Goal: Information Seeking & Learning: Learn about a topic

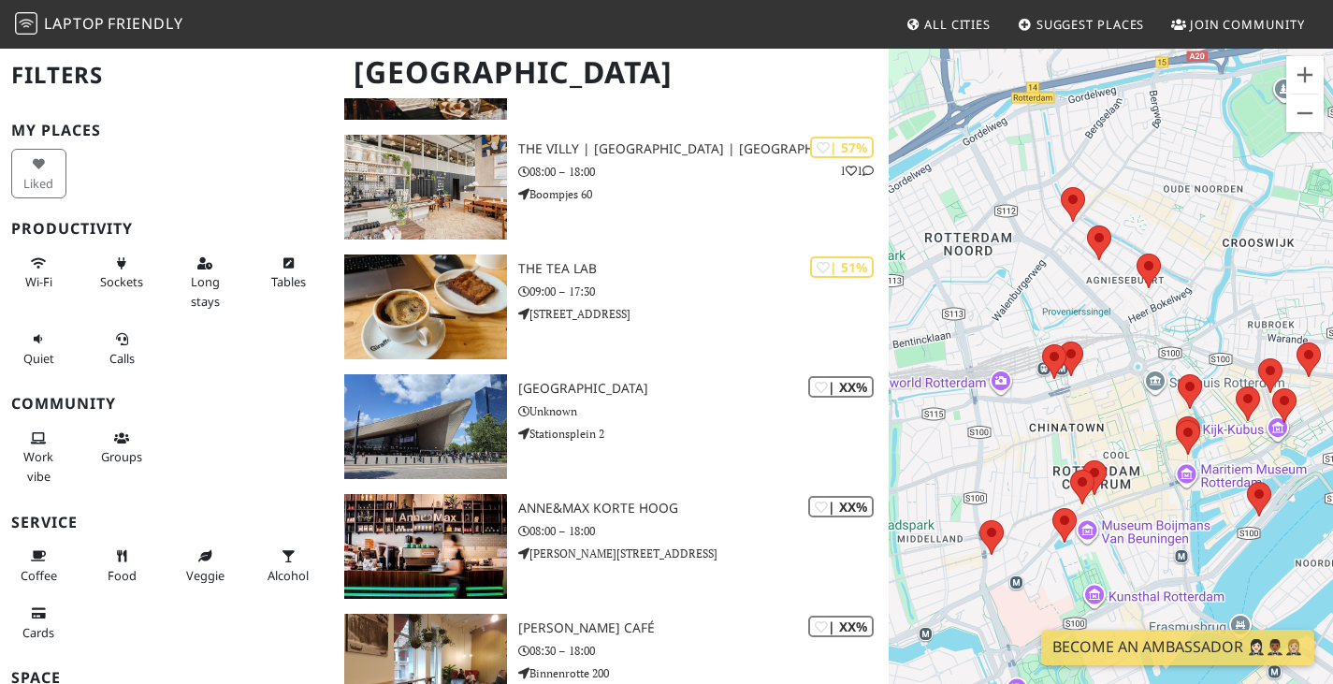
scroll to position [1468, 0]
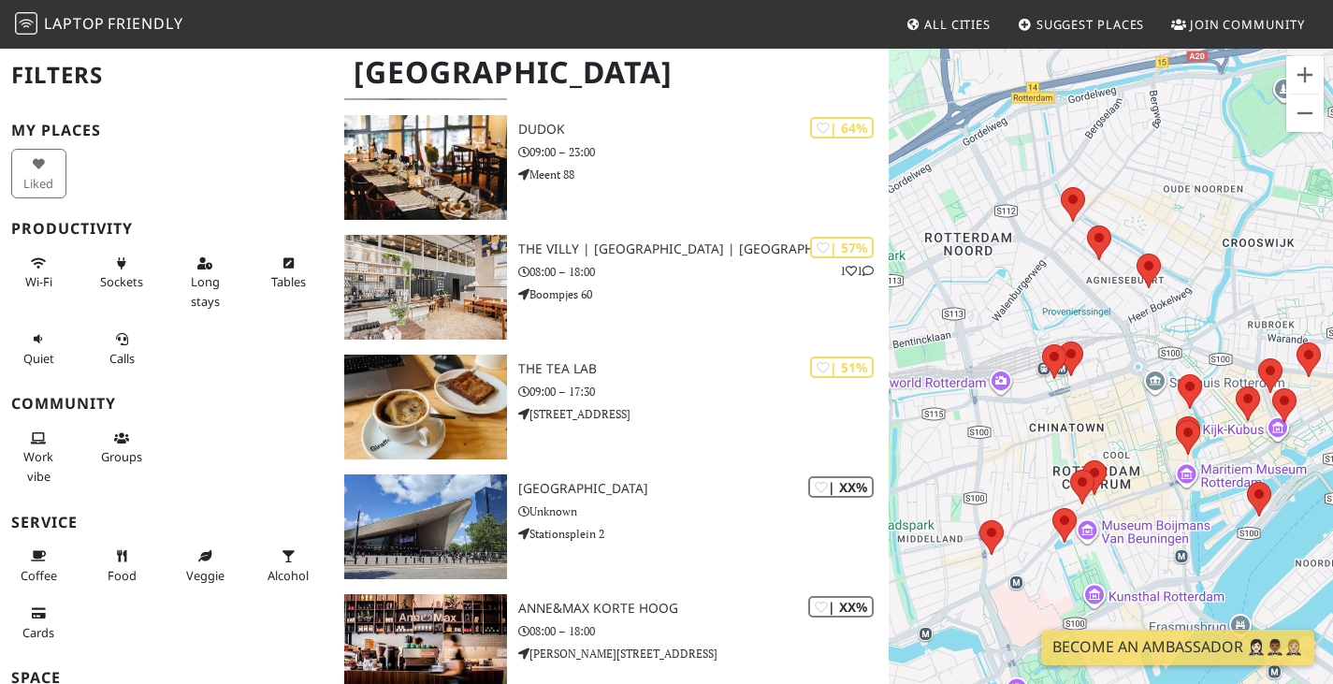
click at [89, 29] on span "Laptop" at bounding box center [74, 23] width 61 height 21
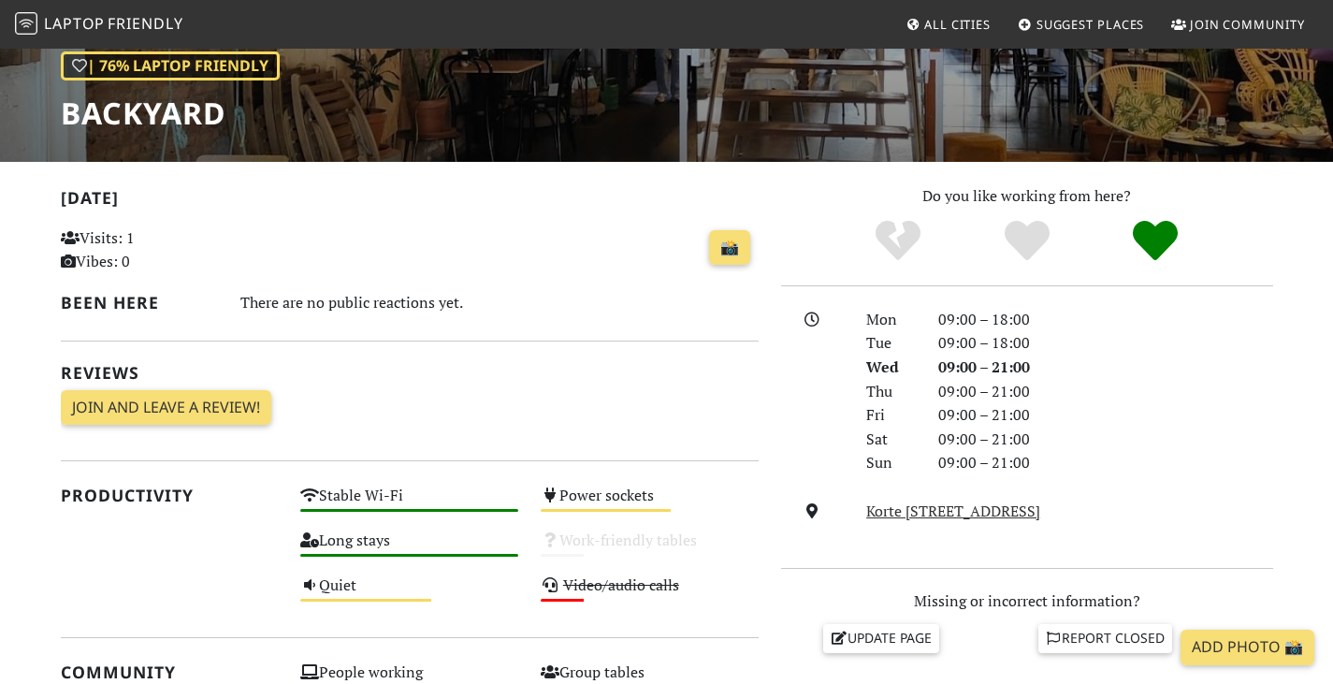
scroll to position [281, 0]
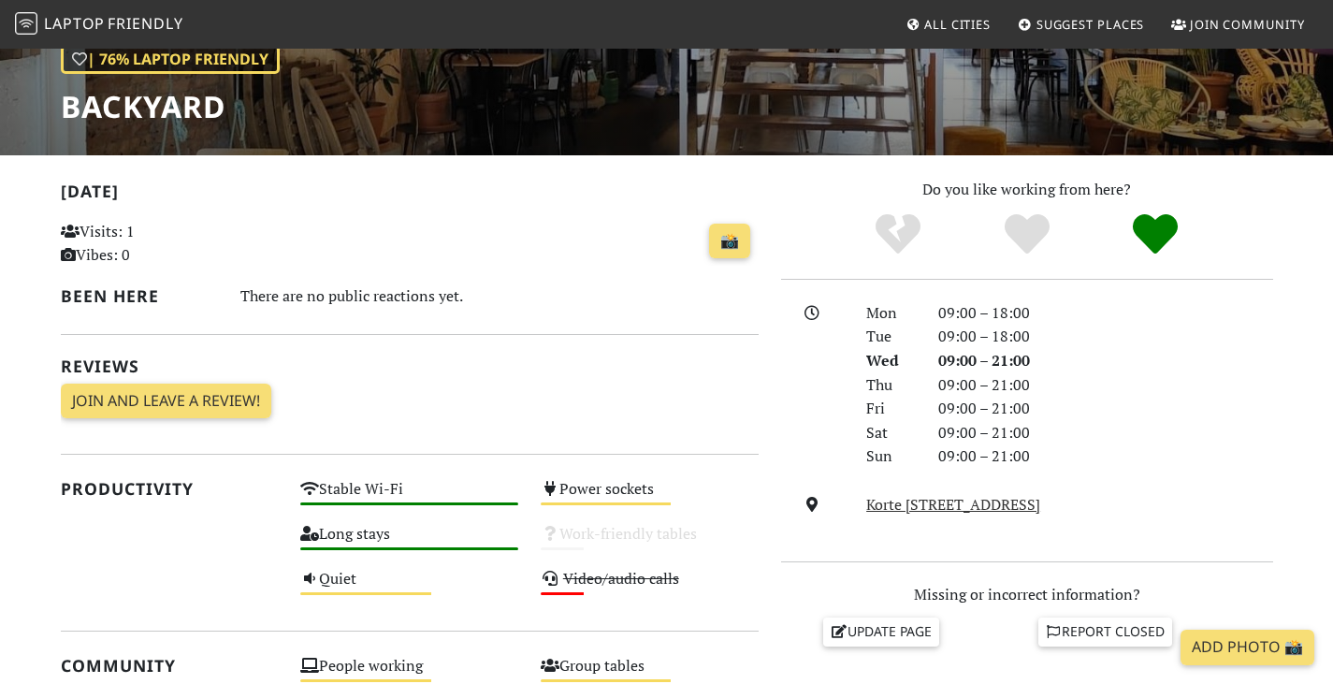
drag, startPoint x: 932, startPoint y: 548, endPoint x: 1046, endPoint y: 602, distance: 126.3
click at [1015, 606] on div "Do you like working from here? Mon 09:00 – 18:00 Tue 09:00 – 18:00 Wed 09:00 – …" at bounding box center [1027, 659] width 514 height 963
drag, startPoint x: 1192, startPoint y: 541, endPoint x: 837, endPoint y: 535, distance: 355.4
click at [837, 517] on div "Korte Hoogstraat 14, 3011 GL, Rotterdam" at bounding box center [1027, 505] width 514 height 24
copy div "Korte Hoogstraat 14, 3011 GL, Rotterdam"
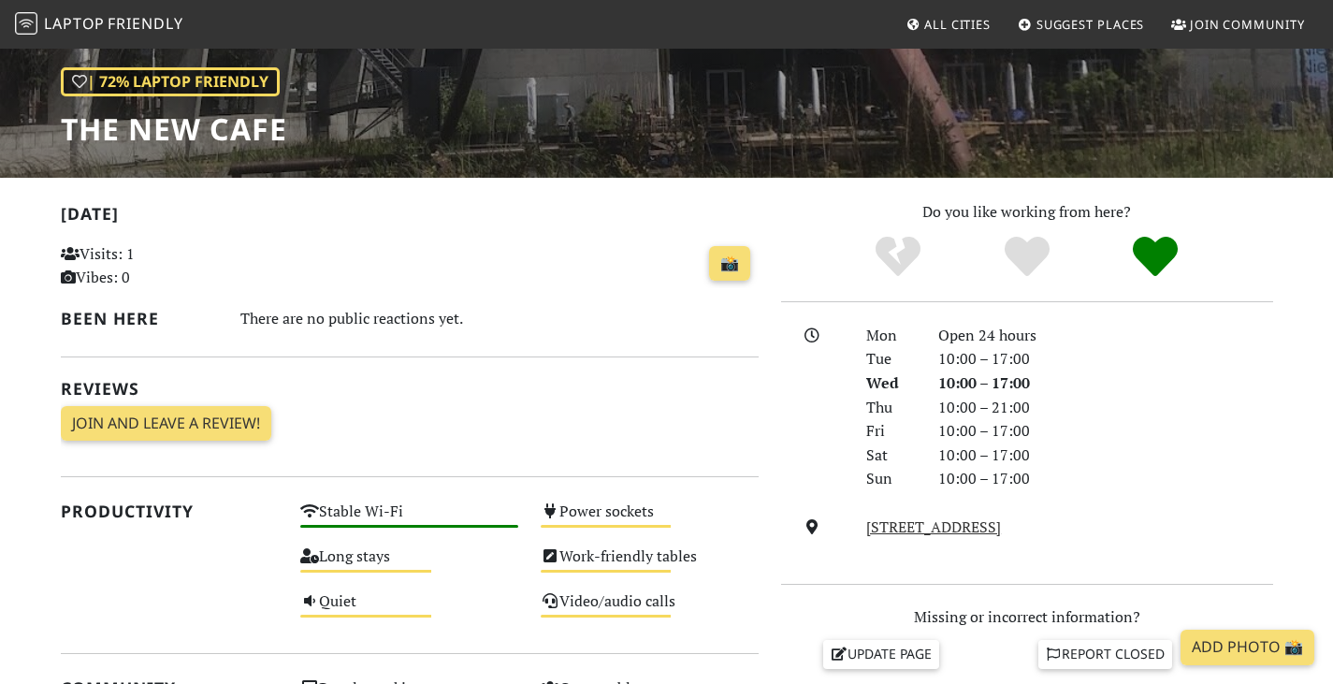
scroll to position [281, 0]
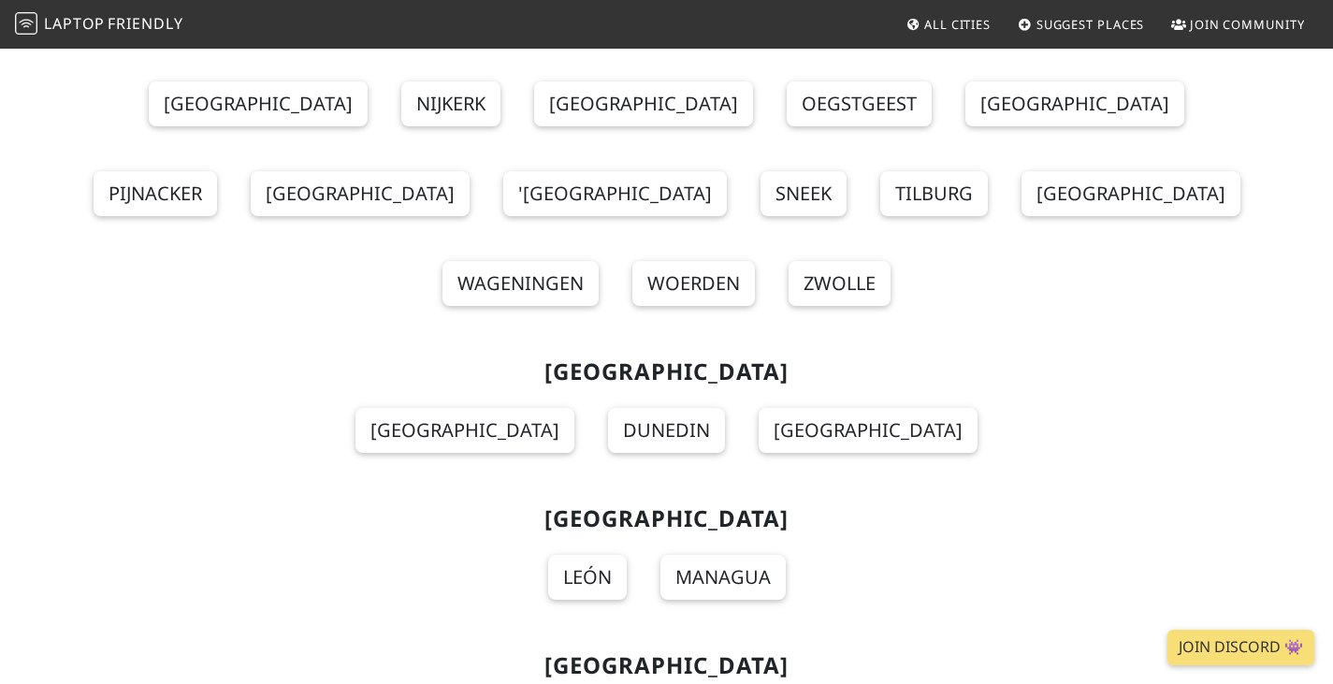
scroll to position [14401, 0]
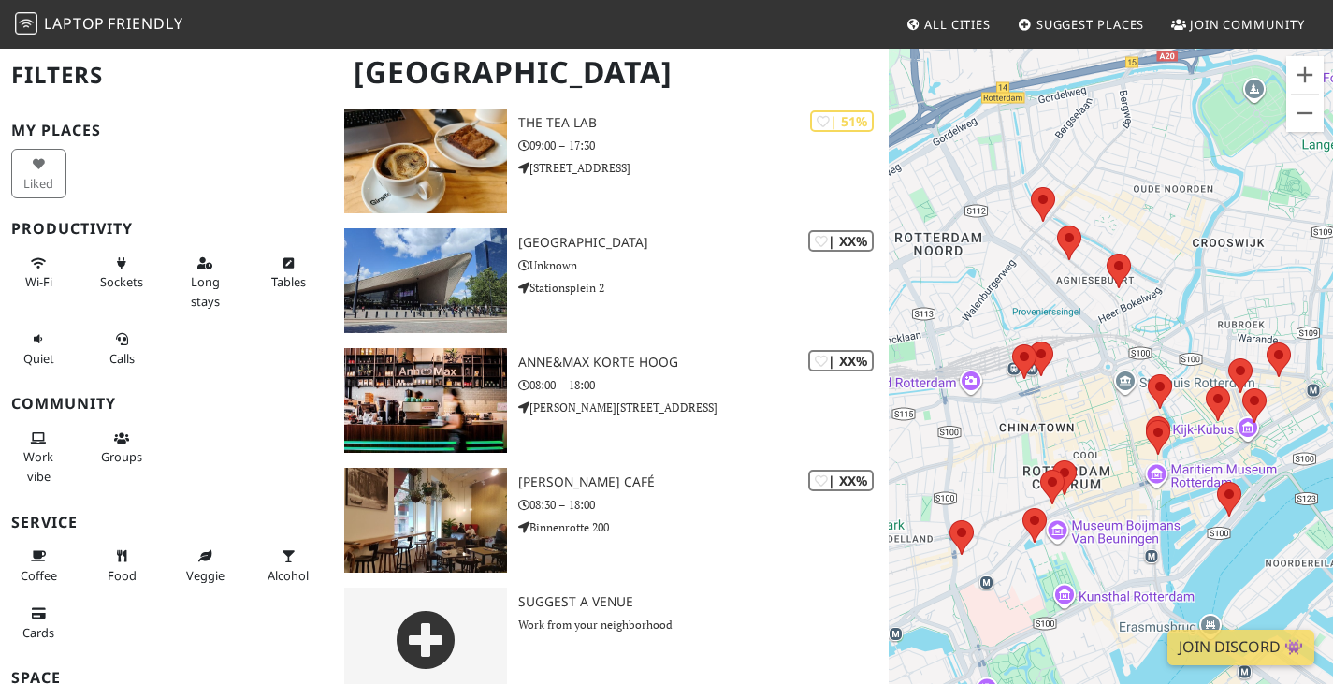
scroll to position [1749, 0]
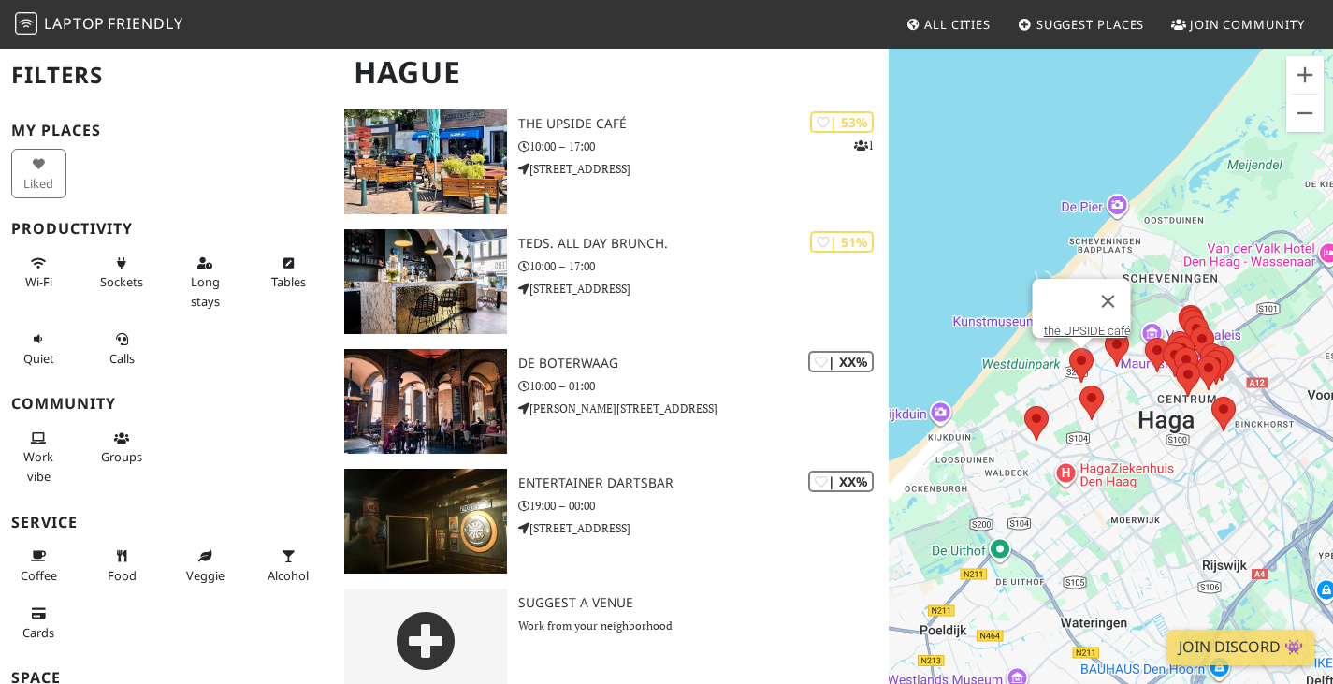
scroll to position [2467, 0]
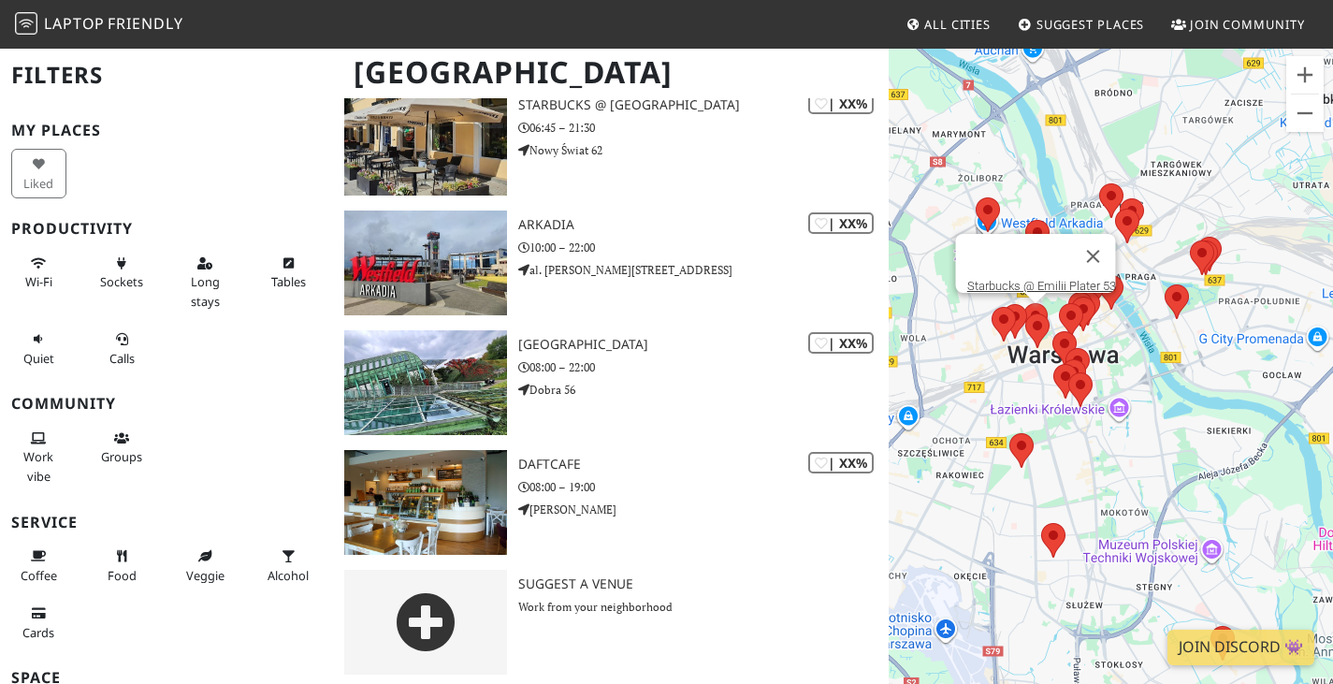
scroll to position [3664, 0]
